Goal: Task Accomplishment & Management: Complete application form

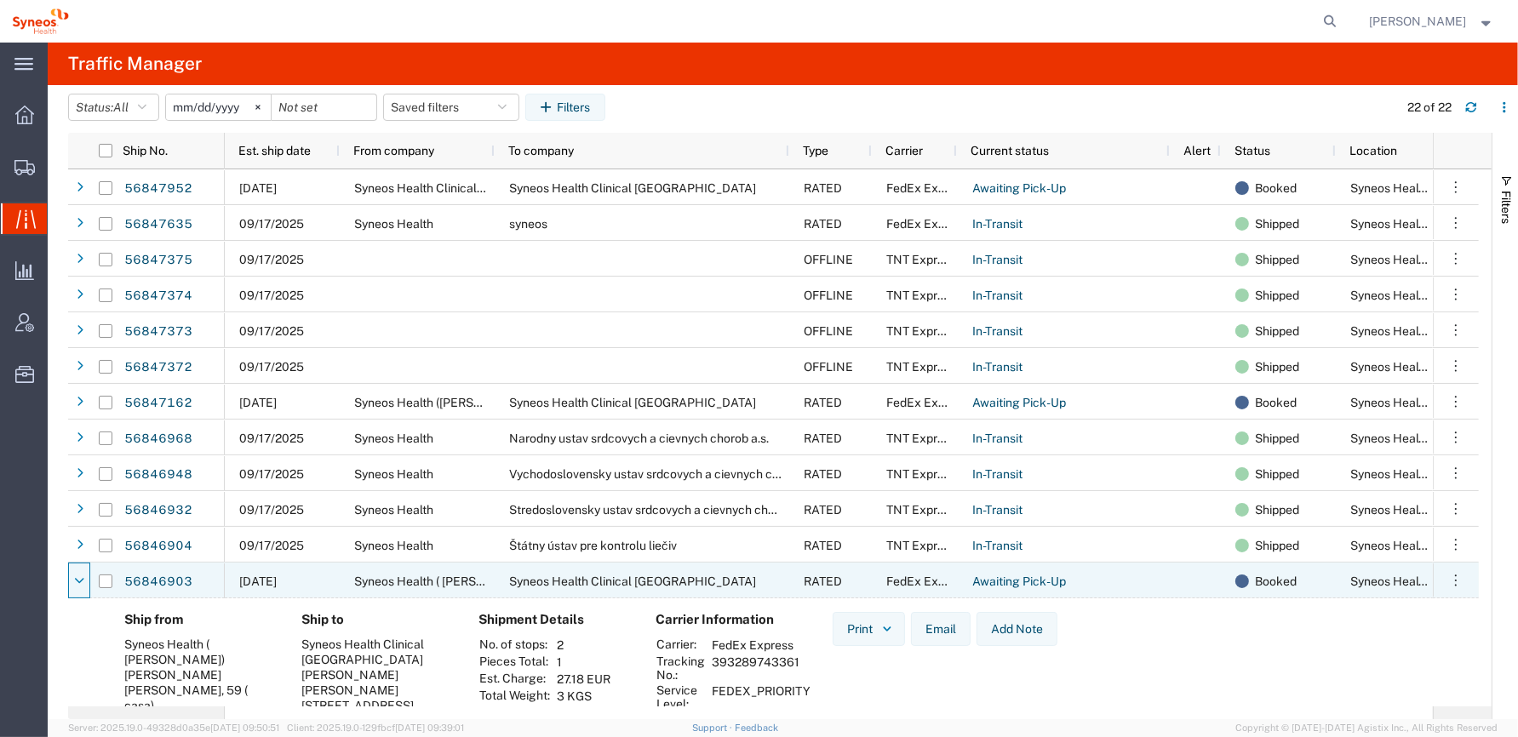
scroll to position [170, 0]
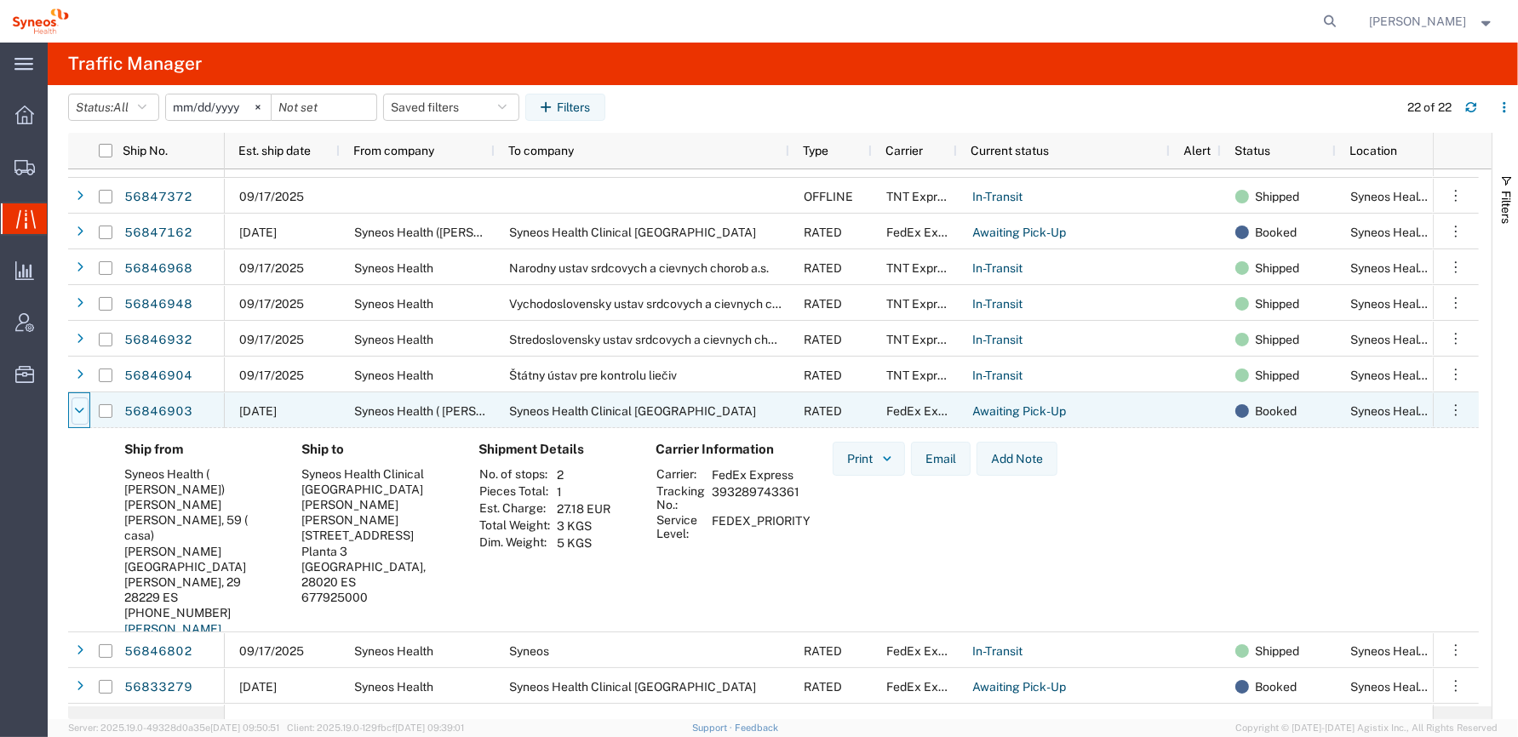
click at [82, 412] on icon at bounding box center [80, 411] width 9 height 12
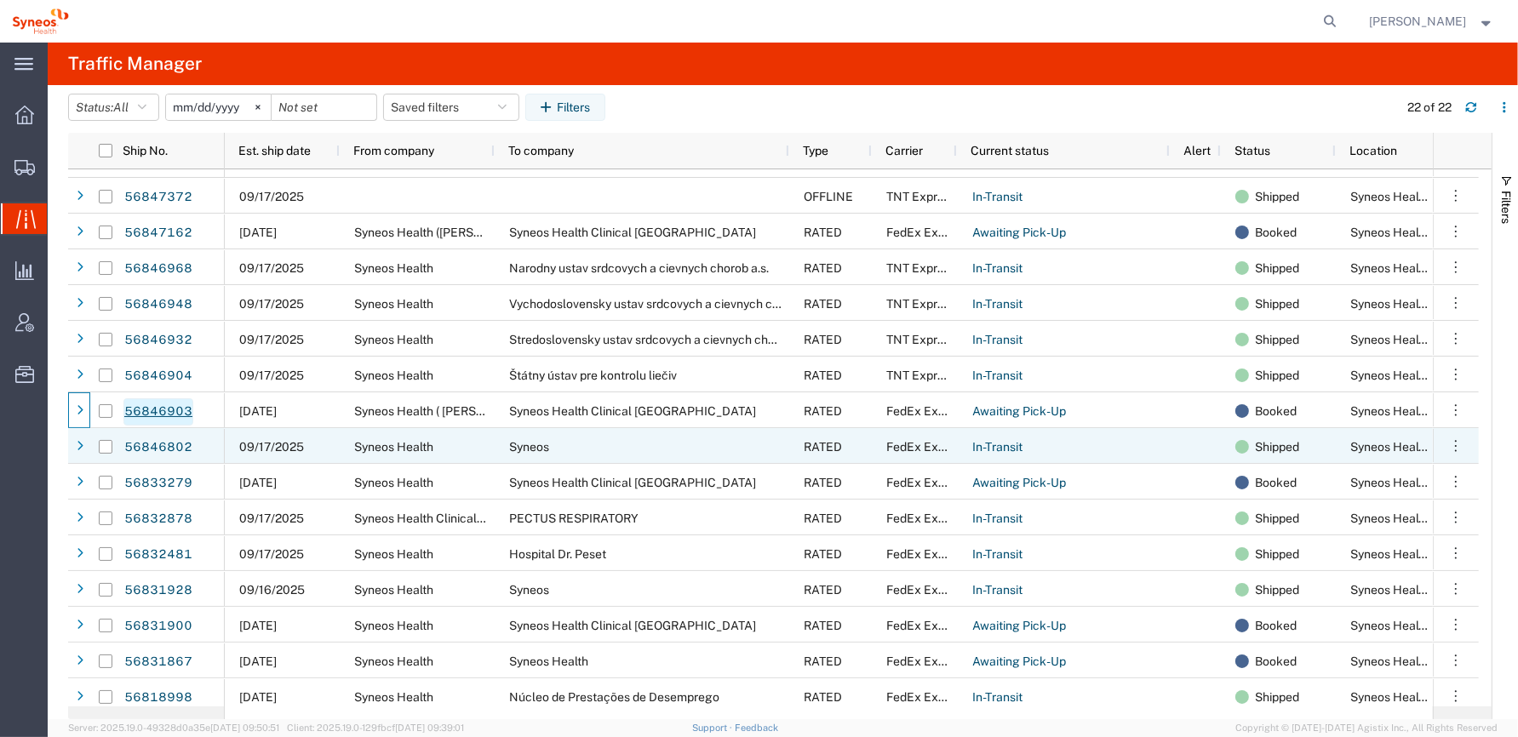
scroll to position [249, 0]
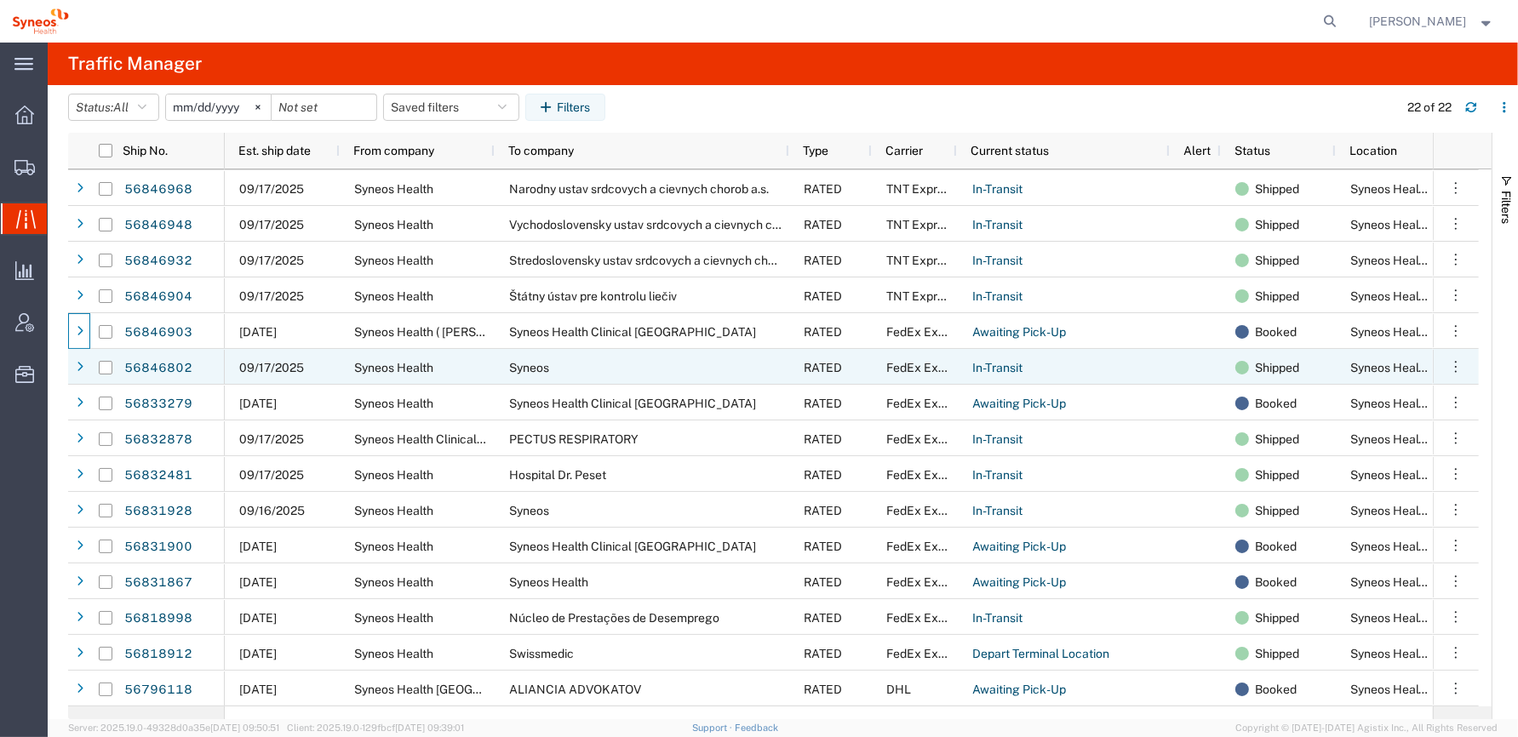
click at [77, 367] on icon at bounding box center [80, 368] width 7 height 12
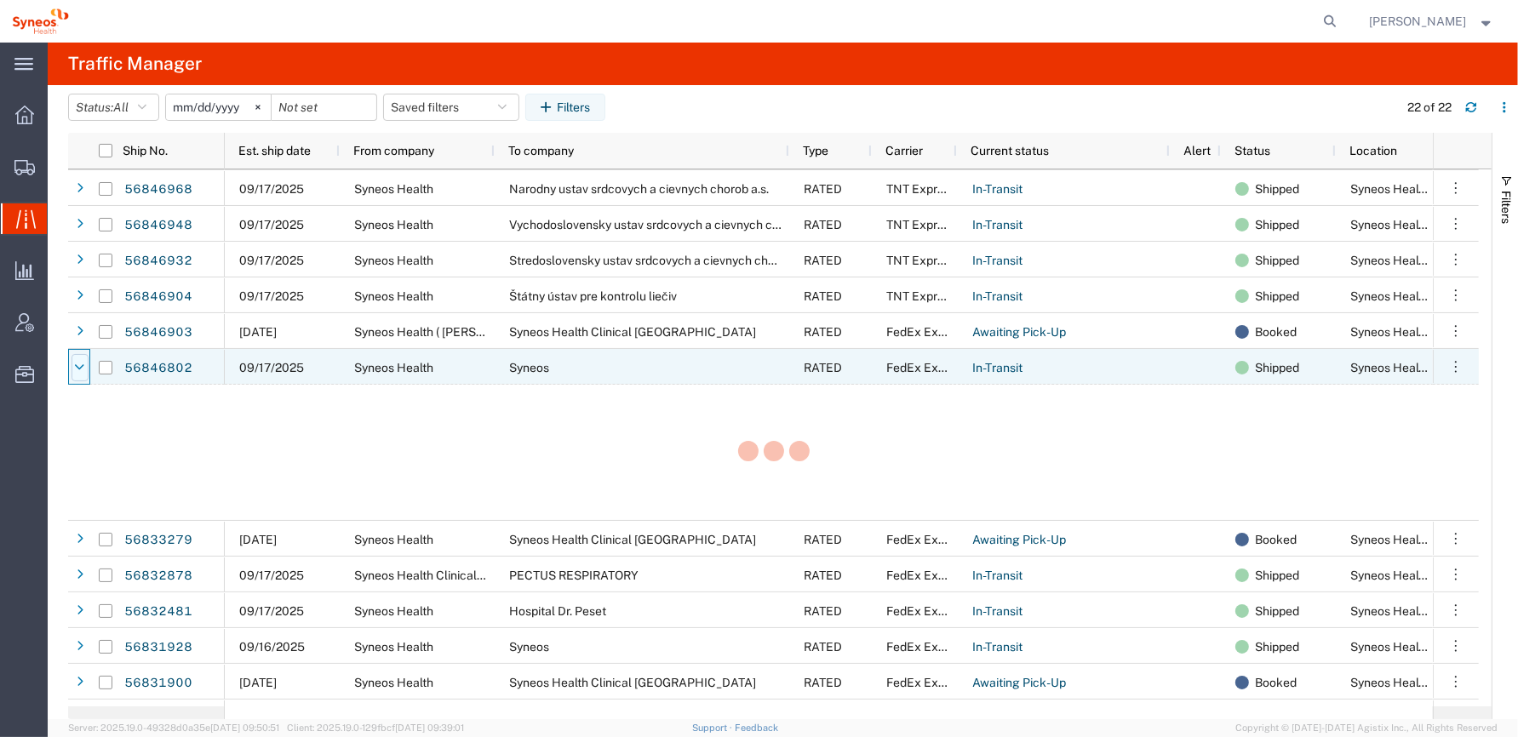
scroll to position [249, 0]
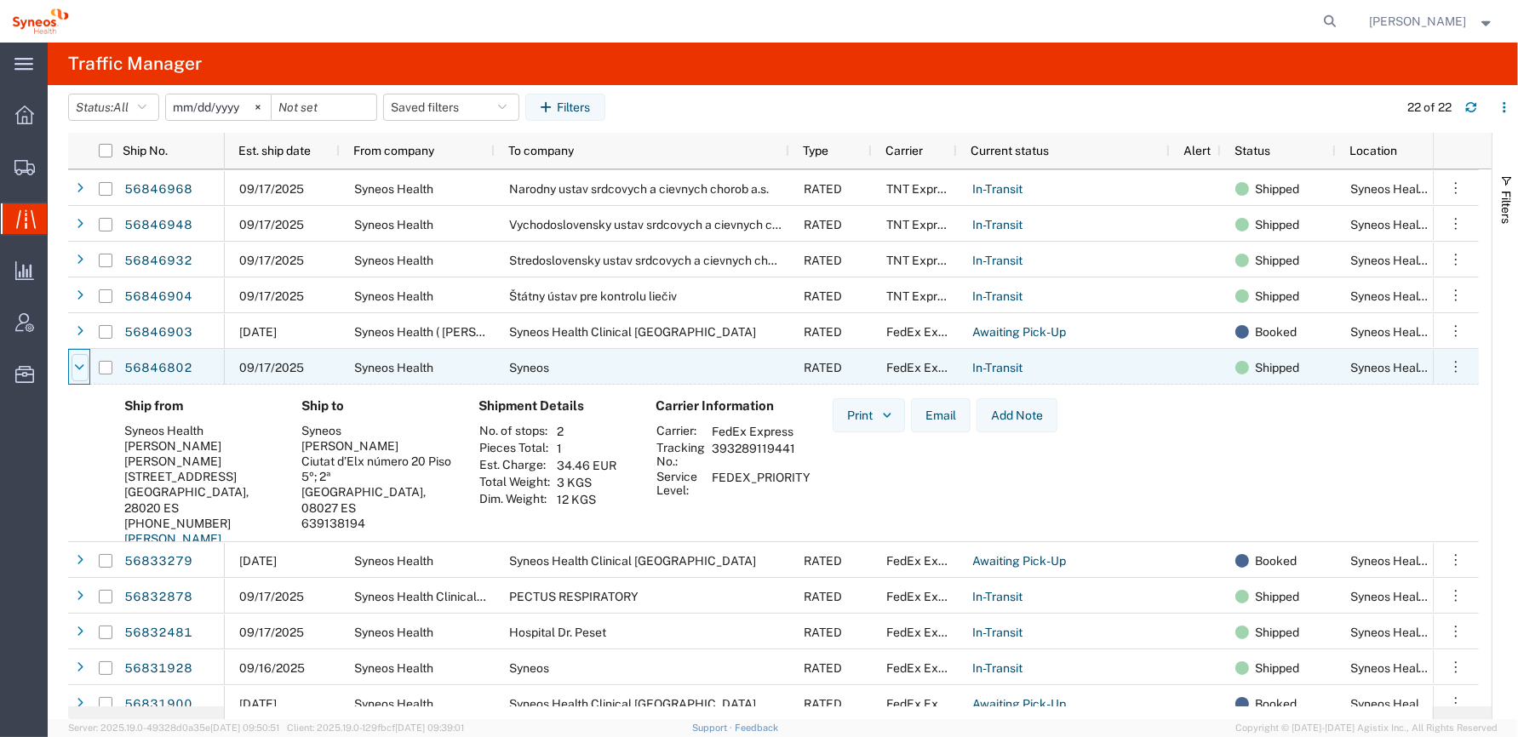
click at [80, 372] on icon at bounding box center [80, 368] width 9 height 12
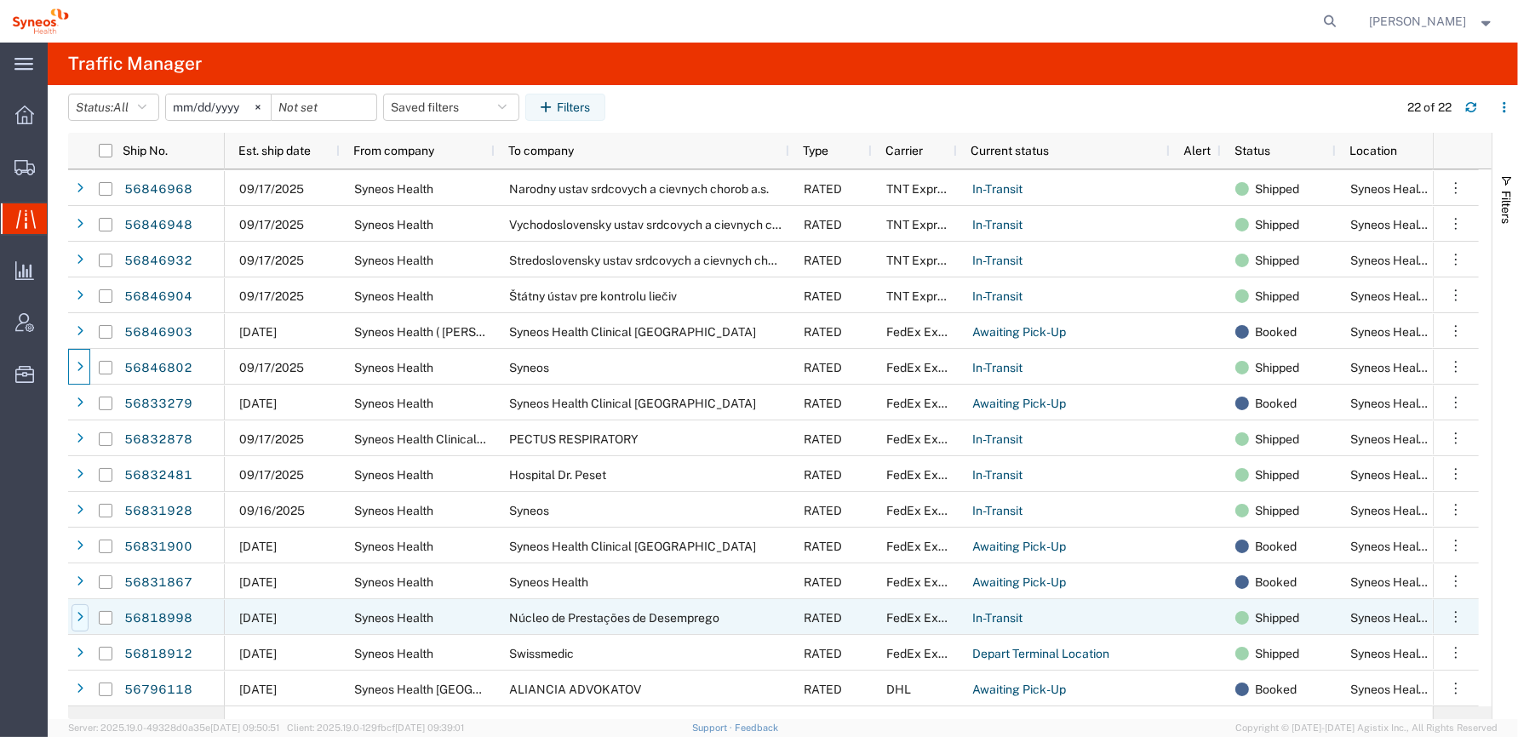
click at [81, 617] on icon at bounding box center [80, 618] width 7 height 12
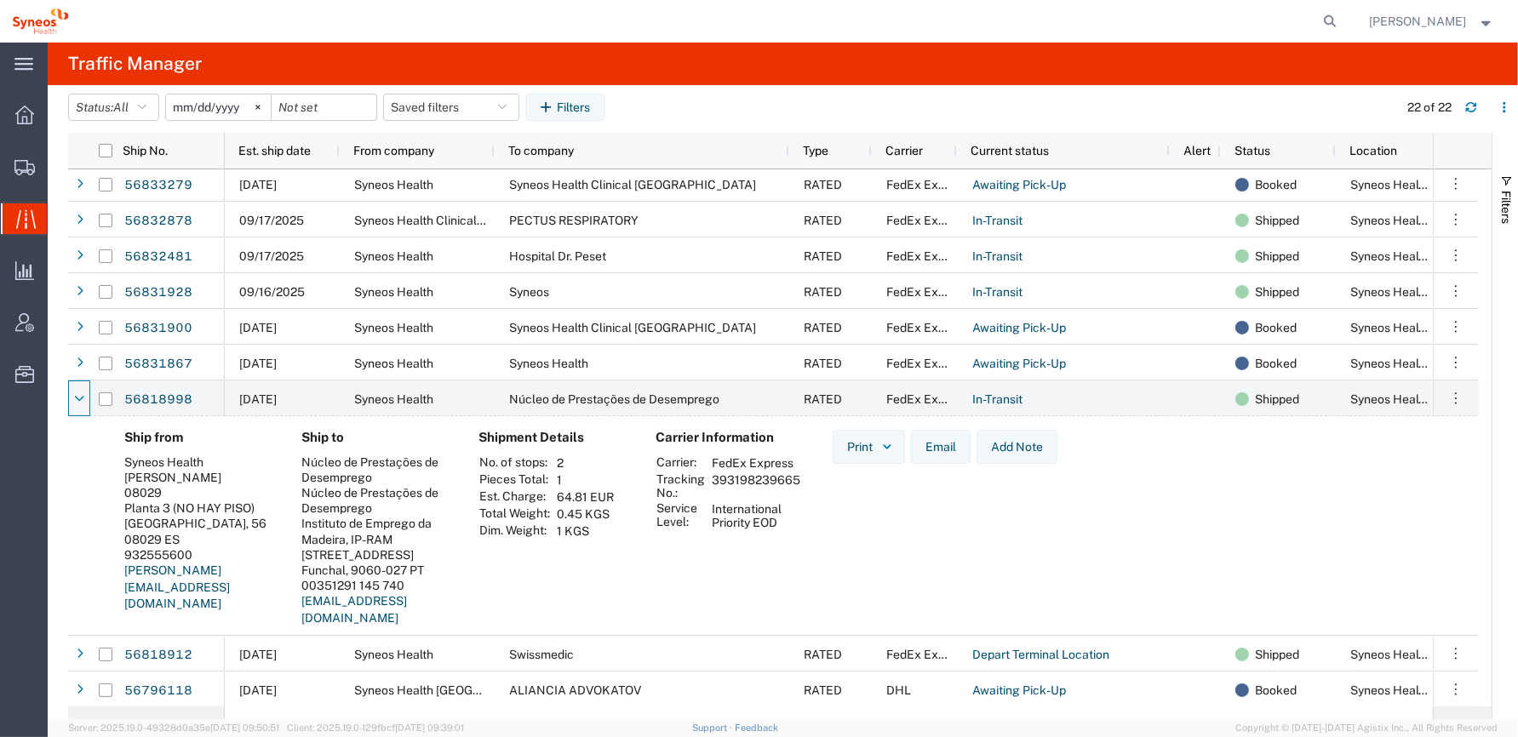
scroll to position [469, 0]
click at [1017, 446] on button "Add Note" at bounding box center [1016, 446] width 81 height 34
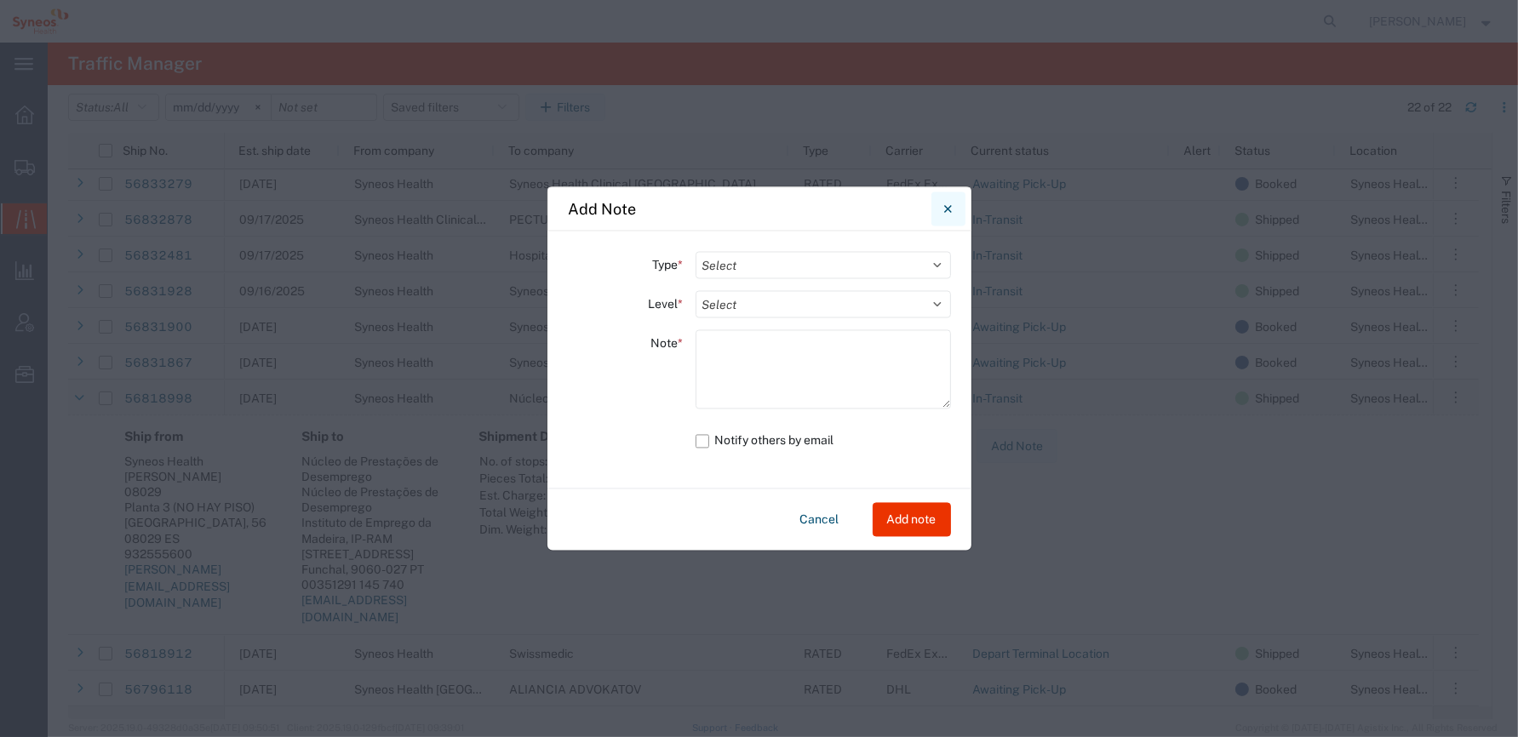
click at [947, 208] on icon "Close" at bounding box center [948, 209] width 8 height 8
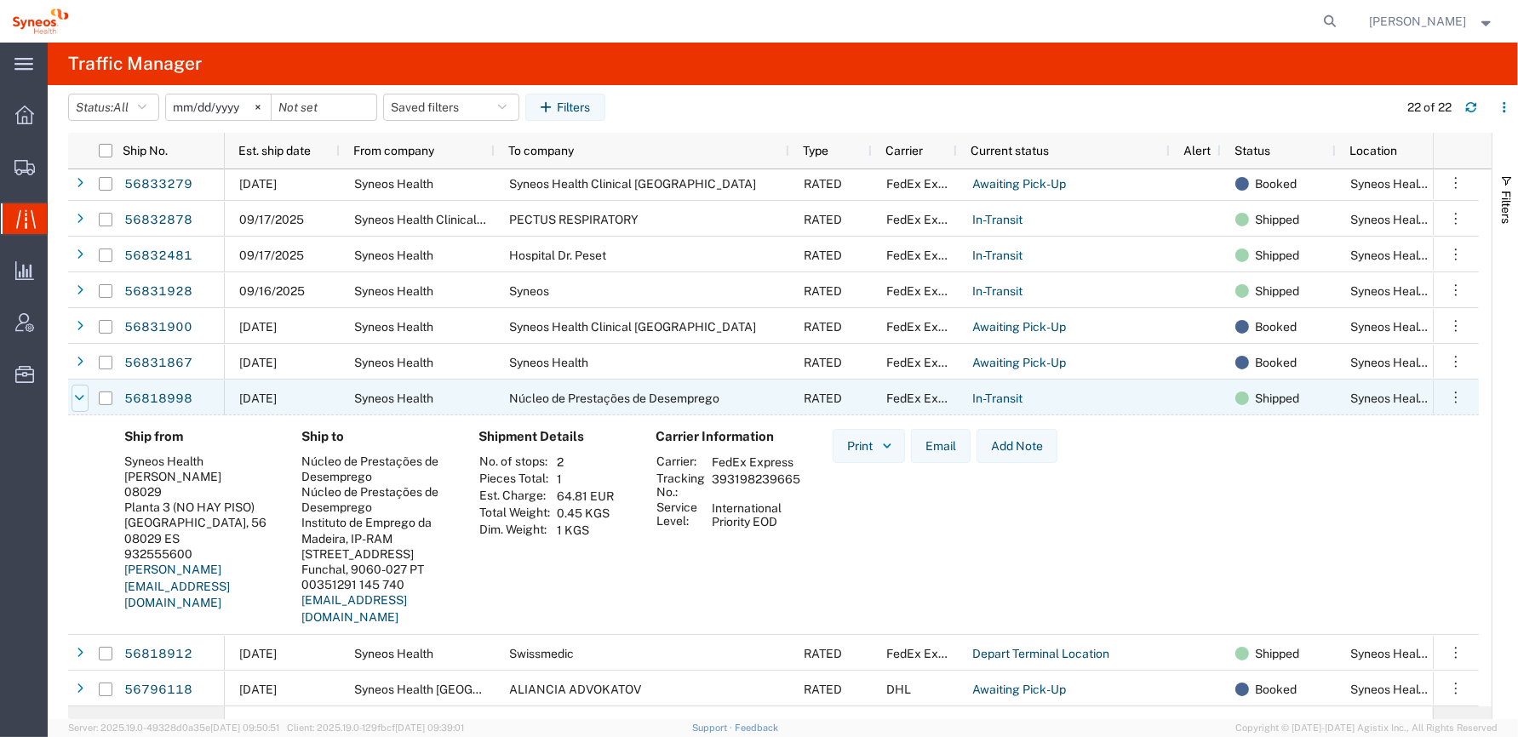
click at [77, 397] on icon at bounding box center [80, 398] width 9 height 12
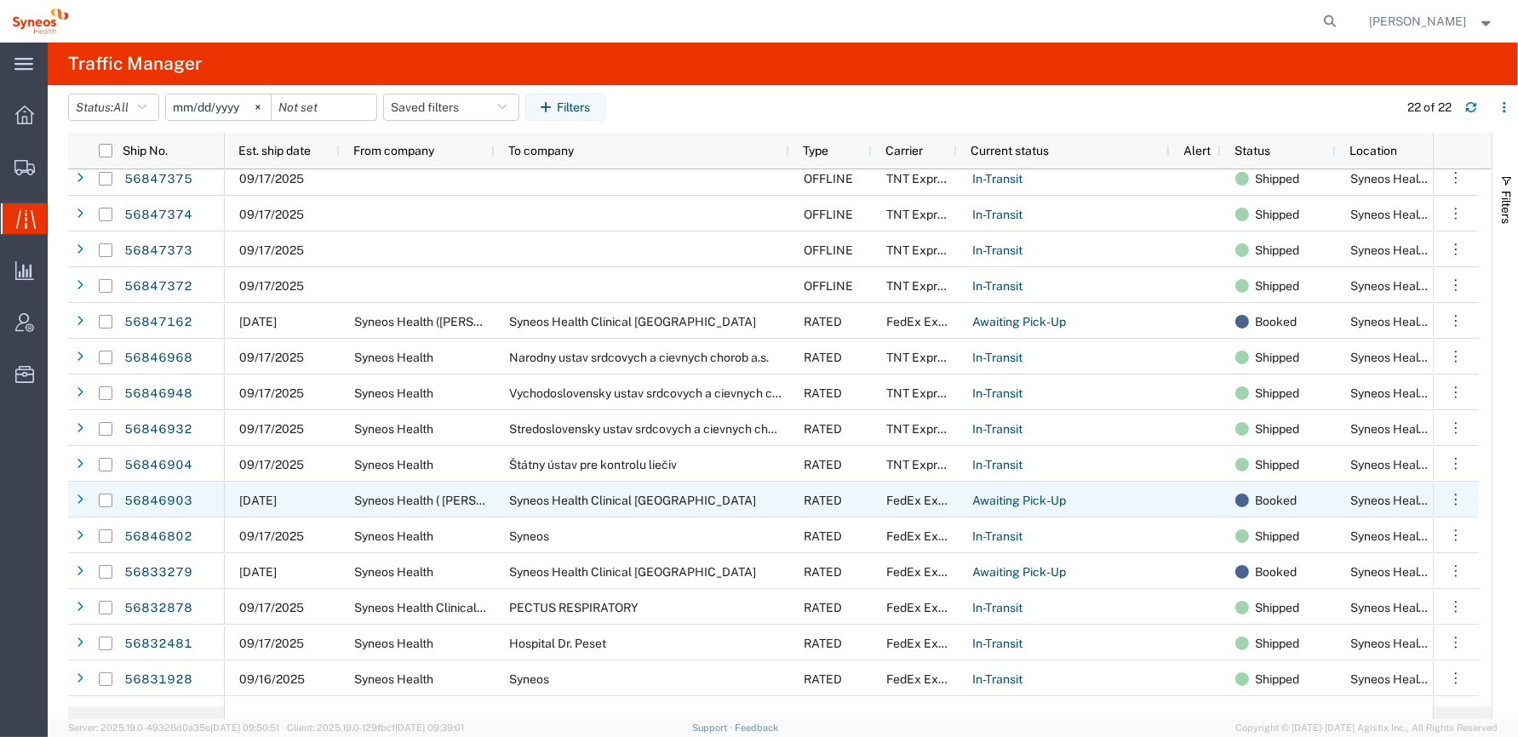
scroll to position [0, 0]
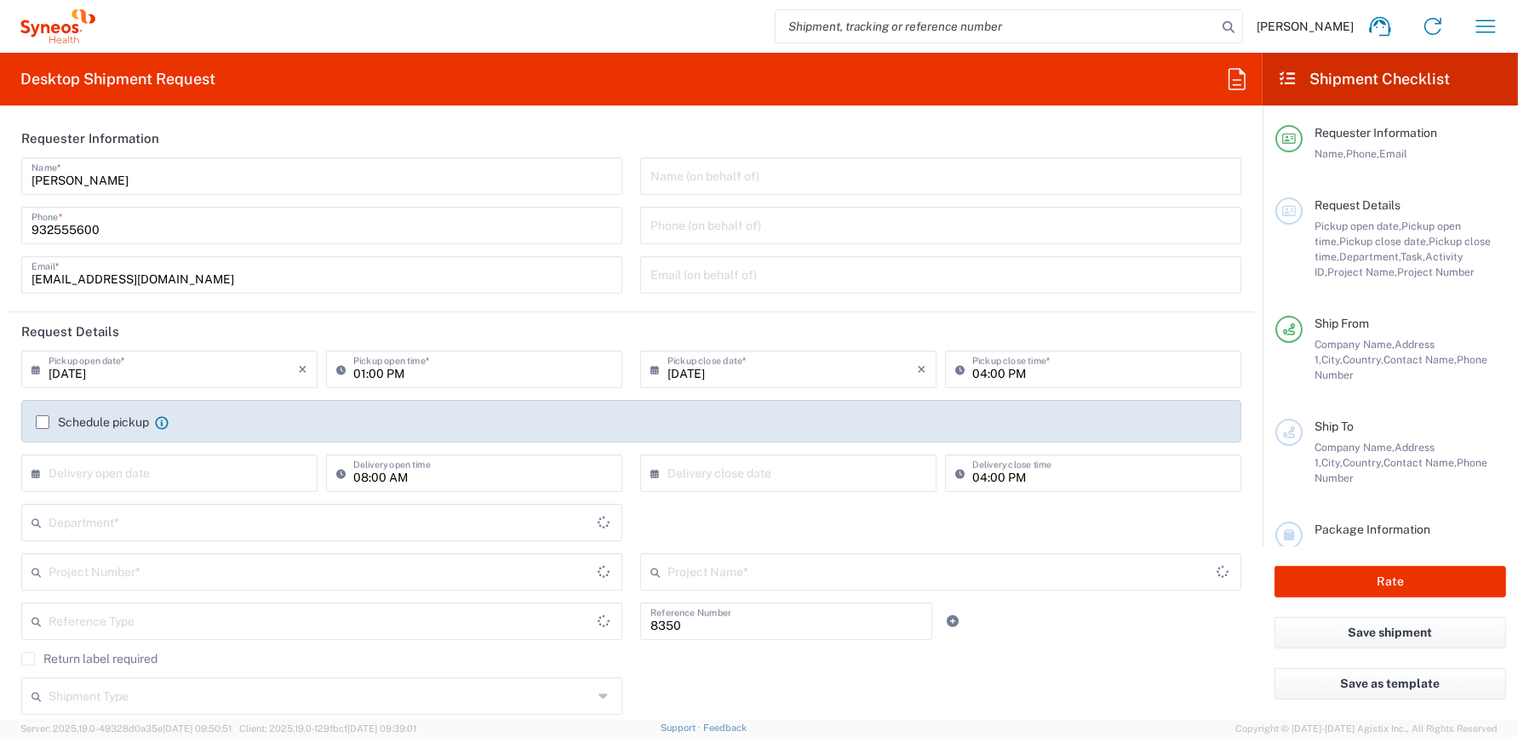
type input "Department"
type input "Catalunya"
type input "Spain"
type input "Syneos Health Clinical [GEOGRAPHIC_DATA]"
